Goal: Task Accomplishment & Management: Use online tool/utility

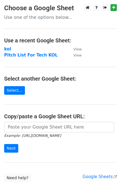
click at [7, 49] on strong "kol" at bounding box center [7, 49] width 7 height 5
click at [6, 50] on strong "kol" at bounding box center [7, 49] width 7 height 5
click at [21, 91] on link "Select..." at bounding box center [14, 90] width 21 height 9
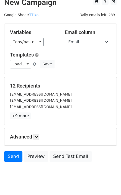
scroll to position [20, 0]
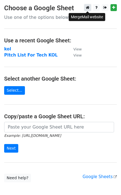
click at [87, 9] on icon at bounding box center [88, 8] width 4 height 4
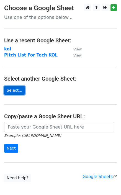
click at [16, 92] on link "Select..." at bounding box center [14, 90] width 21 height 9
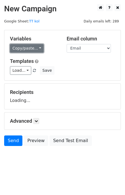
click at [32, 48] on link "Copy/paste..." at bounding box center [27, 48] width 34 height 9
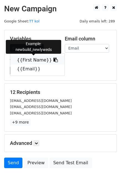
click at [37, 61] on link "{{First Name}}" at bounding box center [37, 60] width 54 height 9
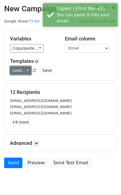
click at [21, 71] on link "Load..." at bounding box center [20, 70] width 21 height 9
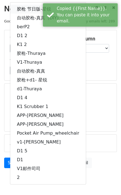
click at [29, 9] on link "胶枪 节日版-星锐" at bounding box center [48, 9] width 76 height 9
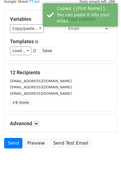
scroll to position [20, 0]
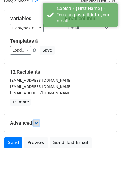
click at [38, 123] on icon at bounding box center [36, 122] width 3 height 3
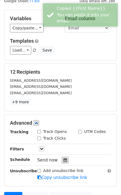
click at [64, 159] on icon at bounding box center [66, 160] width 4 height 4
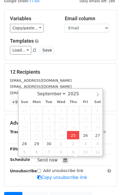
type input "2025-09-25 14:40"
type input "02"
type input "40"
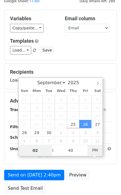
type input "2025-09-26 02:40"
click at [98, 151] on span "AM" at bounding box center [95, 150] width 15 height 11
click at [40, 149] on input "02" at bounding box center [36, 150] width 34 height 11
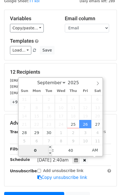
type input "01"
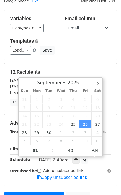
type input "2025-09-26 01:40"
click at [115, 113] on form "Variables Copy/paste... {{First Name}} {{Email}} Email column First Name Email …" at bounding box center [60, 114] width 113 height 209
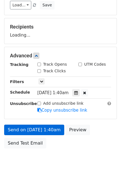
scroll to position [79, 0]
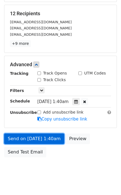
click at [34, 141] on link "Send on Sep 26 at 1:40am" at bounding box center [34, 139] width 60 height 11
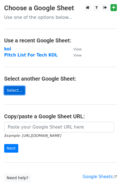
click at [20, 91] on link "Select..." at bounding box center [14, 90] width 21 height 9
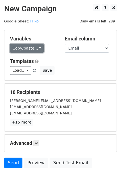
click at [39, 49] on link "Copy/paste..." at bounding box center [27, 48] width 34 height 9
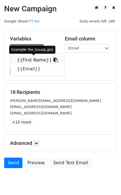
click at [40, 60] on link "{{First Name}}" at bounding box center [37, 60] width 54 height 9
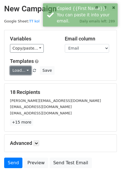
click at [22, 72] on link "Load..." at bounding box center [20, 70] width 21 height 9
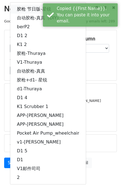
click at [30, 10] on link "胶枪 节日版-星锐" at bounding box center [48, 9] width 76 height 9
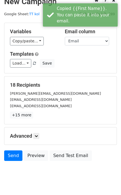
scroll to position [20, 0]
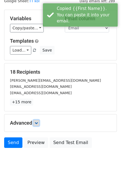
click at [38, 124] on icon at bounding box center [36, 122] width 3 height 3
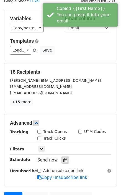
click at [64, 161] on icon at bounding box center [66, 160] width 4 height 4
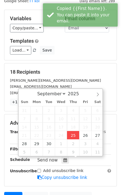
type input "[DATE] 15:07"
type input "03"
type input "07"
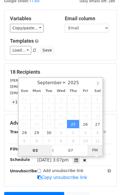
click at [92, 150] on span "PM" at bounding box center [95, 150] width 15 height 11
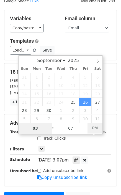
type input "[DATE] 03:07"
click at [94, 126] on span "PM" at bounding box center [95, 128] width 15 height 11
type input "01"
type input "[DATE] 01:07"
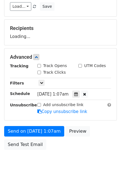
scroll to position [65, 0]
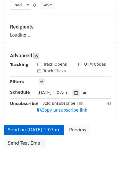
click at [37, 113] on div "Add unsubscribe link Copy unsubscribe link" at bounding box center [74, 107] width 82 height 13
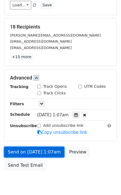
click at [35, 153] on link "Send on [DATE] 1:07am" at bounding box center [34, 152] width 60 height 11
